Goal: Information Seeking & Learning: Learn about a topic

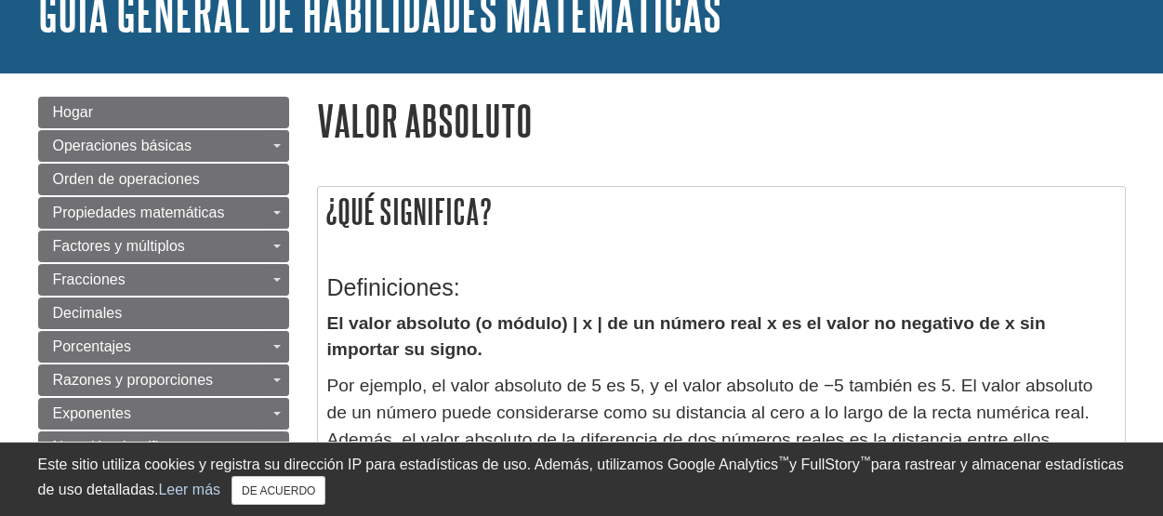
scroll to position [308, 0]
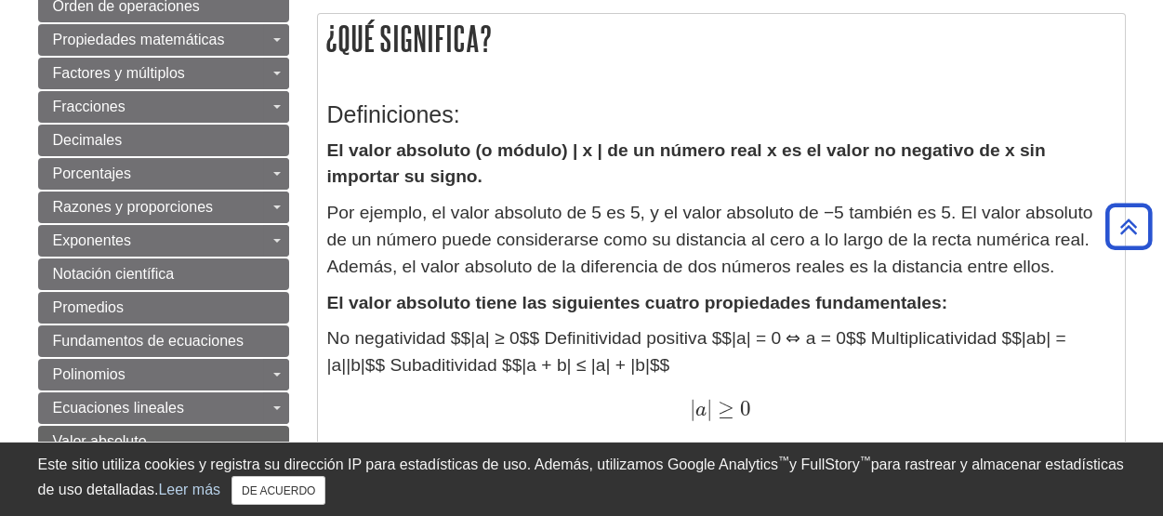
click at [943, 105] on h3 "Definiciones:" at bounding box center [721, 114] width 788 height 27
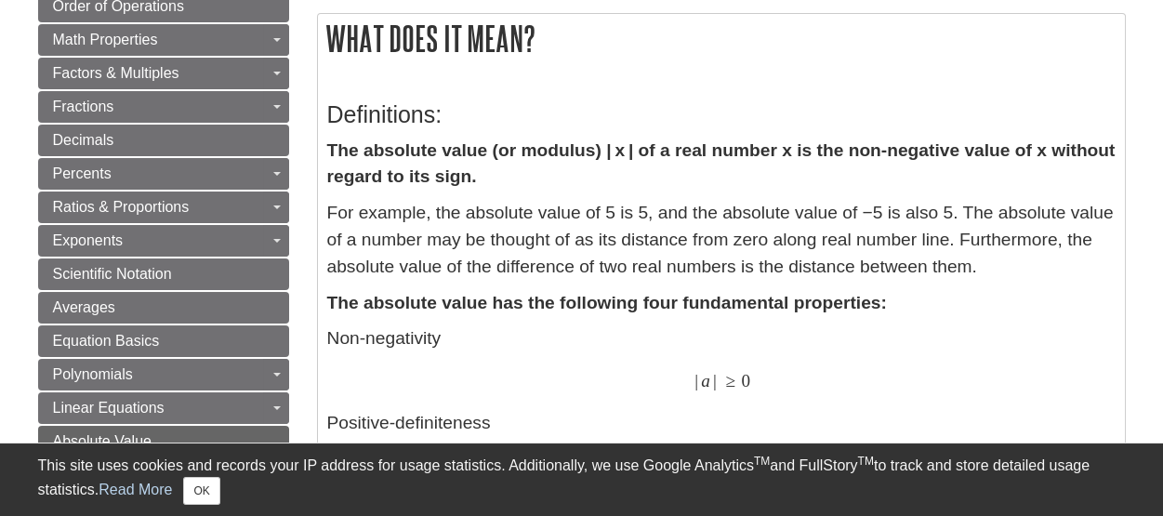
scroll to position [308, 0]
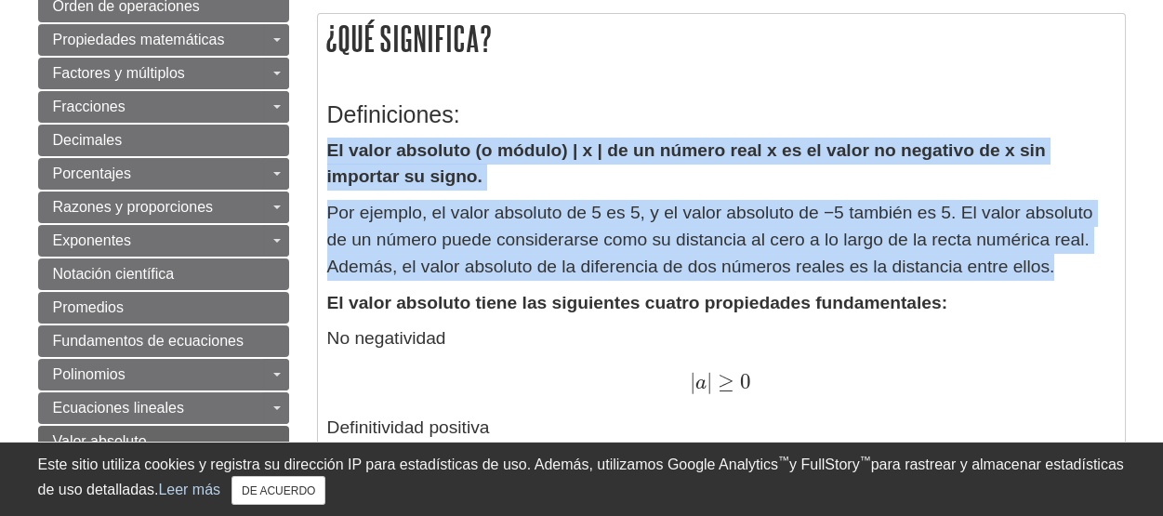
drag, startPoint x: 327, startPoint y: 149, endPoint x: 1064, endPoint y: 277, distance: 748.1
copy div "El valor absoluto (o módulo) | x | de un número real x es el valor no negativo …"
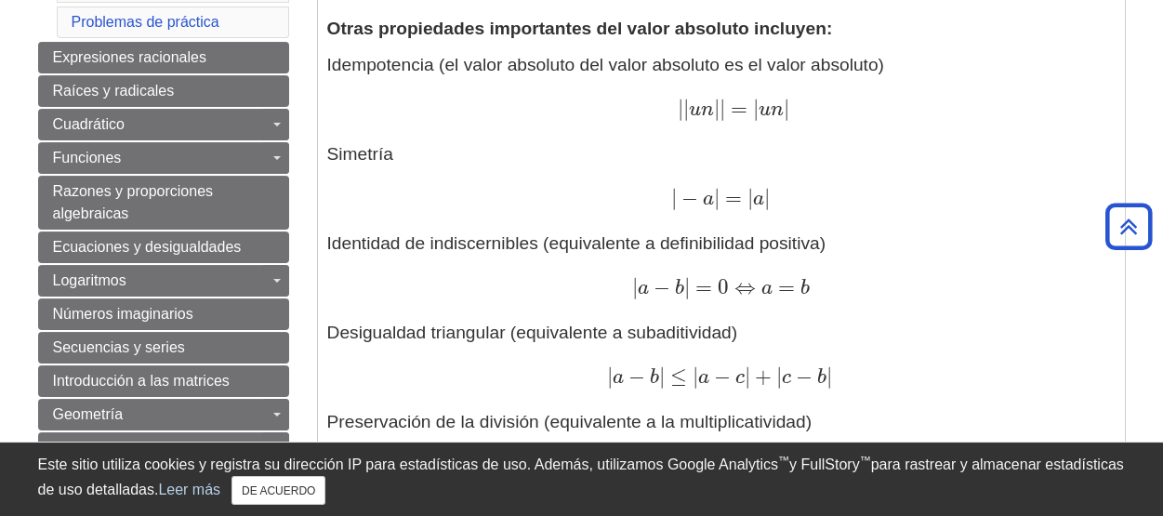
scroll to position [990, 0]
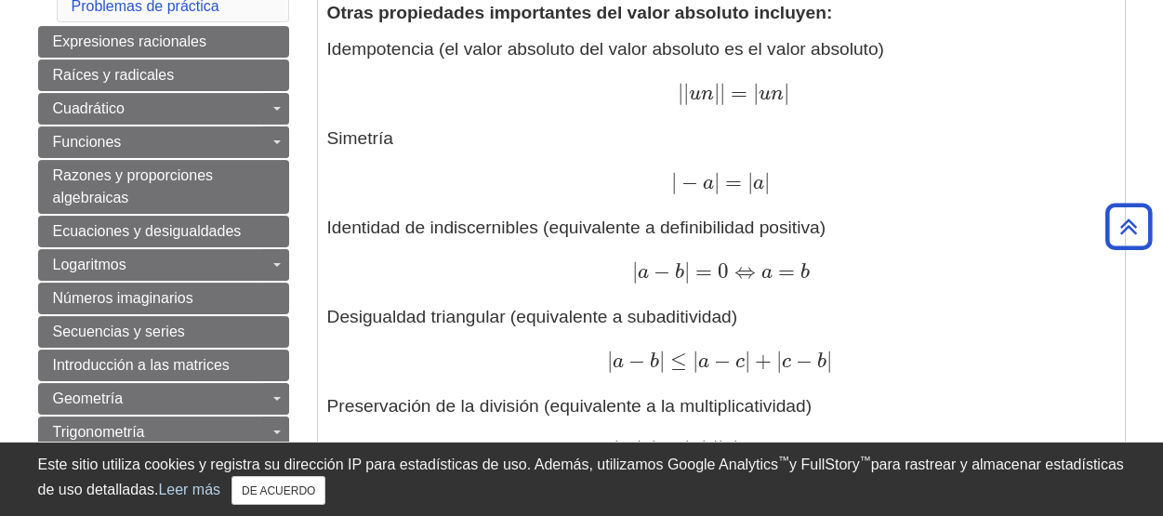
drag, startPoint x: 1160, startPoint y: 152, endPoint x: 1167, endPoint y: 166, distance: 15.8
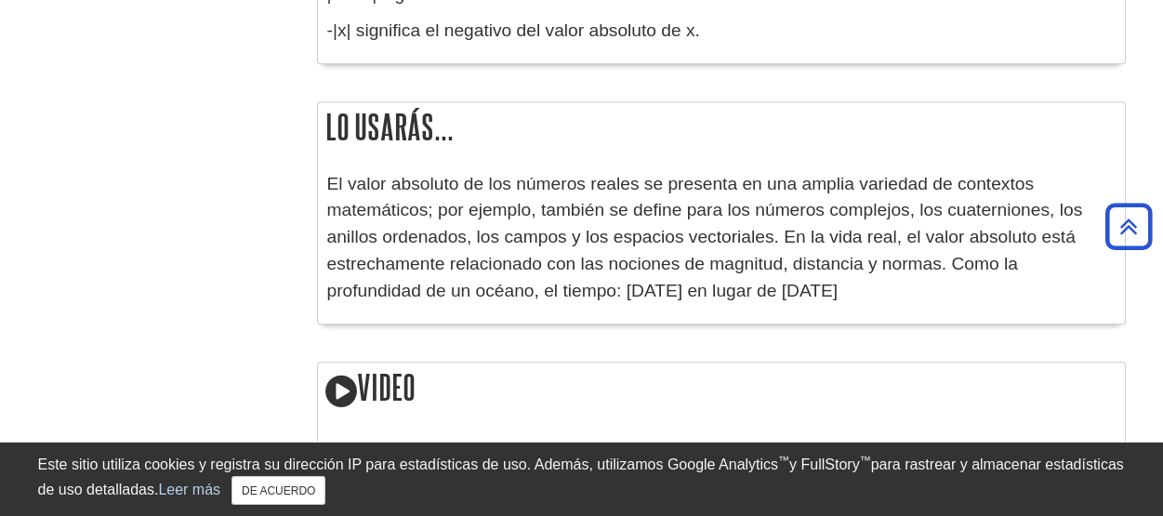
scroll to position [2548, 0]
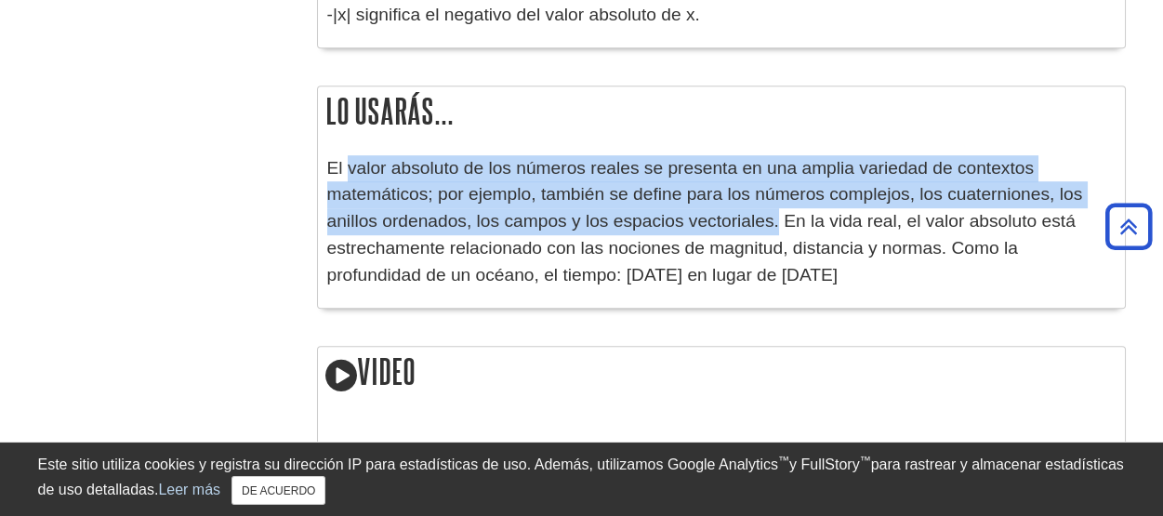
drag, startPoint x: 707, startPoint y: 224, endPoint x: 350, endPoint y: 150, distance: 364.5
click at [350, 150] on div "El valor absoluto de los números reales se presenta en una amplia variedad de c…" at bounding box center [721, 227] width 807 height 162
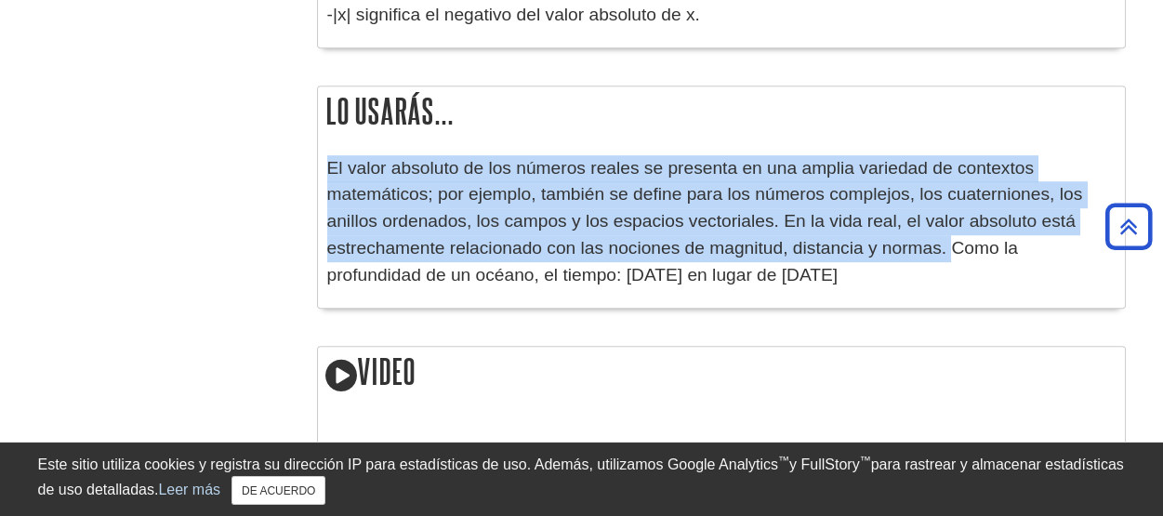
drag, startPoint x: 878, startPoint y: 254, endPoint x: 327, endPoint y: 168, distance: 557.7
click at [327, 168] on font "El valor absoluto de los números reales se presenta en una amplia variedad de c…" at bounding box center [705, 221] width 756 height 126
copy font "El valor absoluto de los números reales se presenta en una amplia variedad de c…"
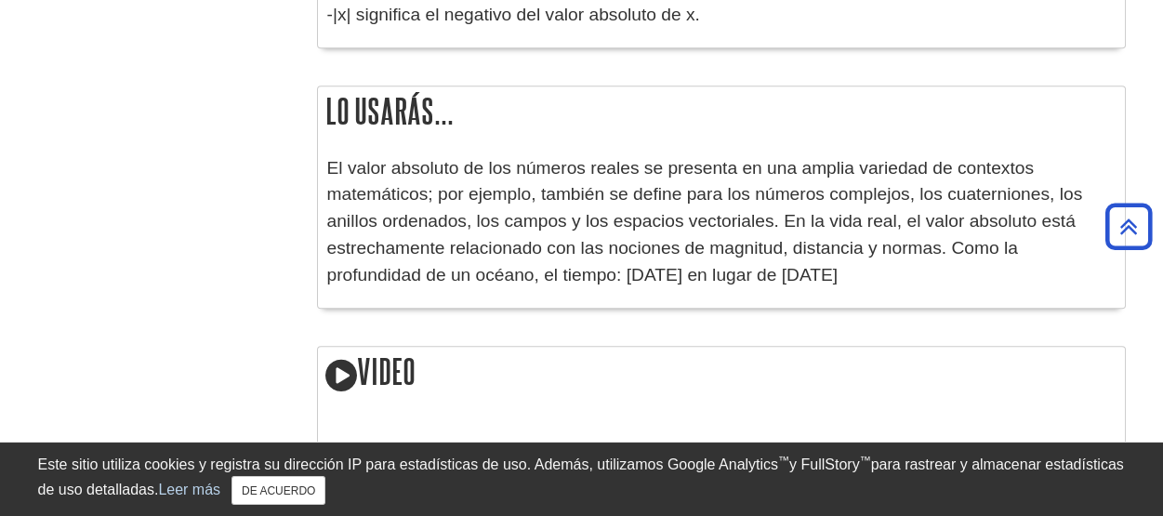
click at [1005, 306] on div "El valor absoluto de los números reales se presenta en una amplia variedad de c…" at bounding box center [721, 227] width 807 height 162
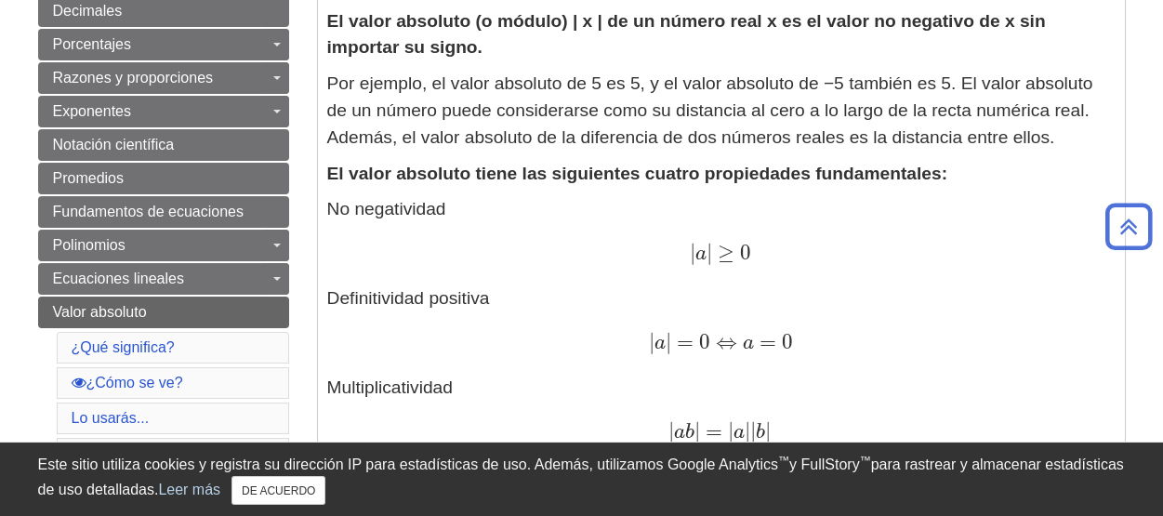
scroll to position [162, 0]
